Goal: Task Accomplishment & Management: Complete application form

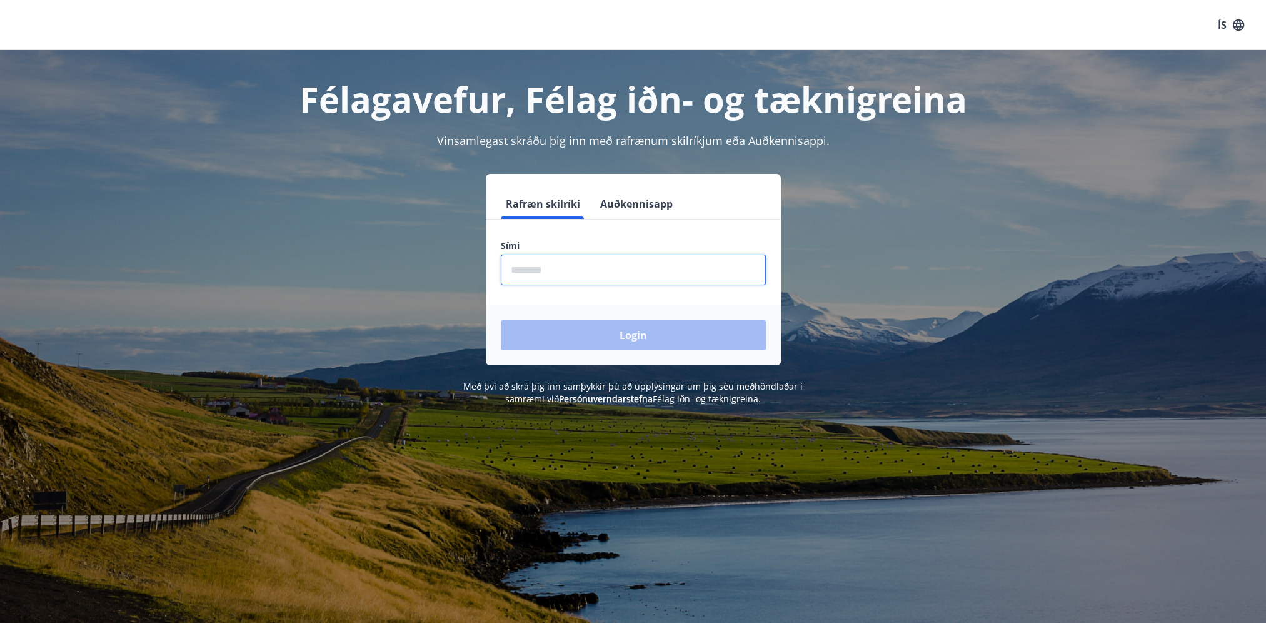
click at [604, 269] on input "phone" at bounding box center [633, 270] width 265 height 31
type input "********"
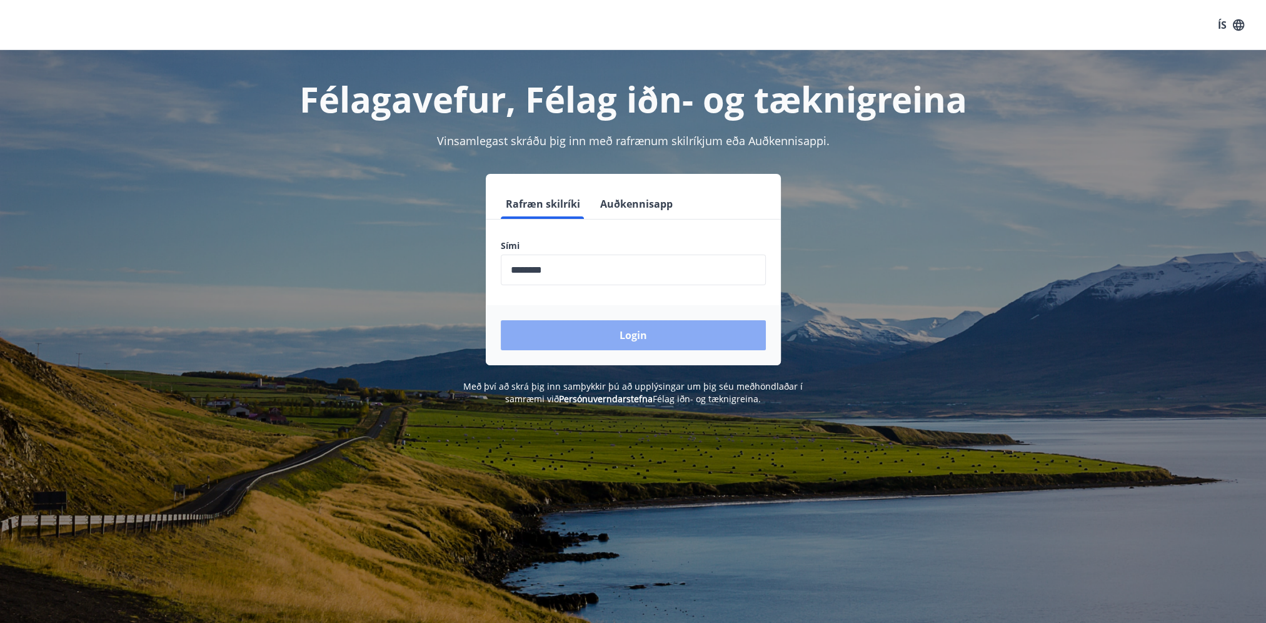
click at [622, 331] on button "Login" at bounding box center [633, 335] width 265 height 30
